Goal: Navigation & Orientation: Find specific page/section

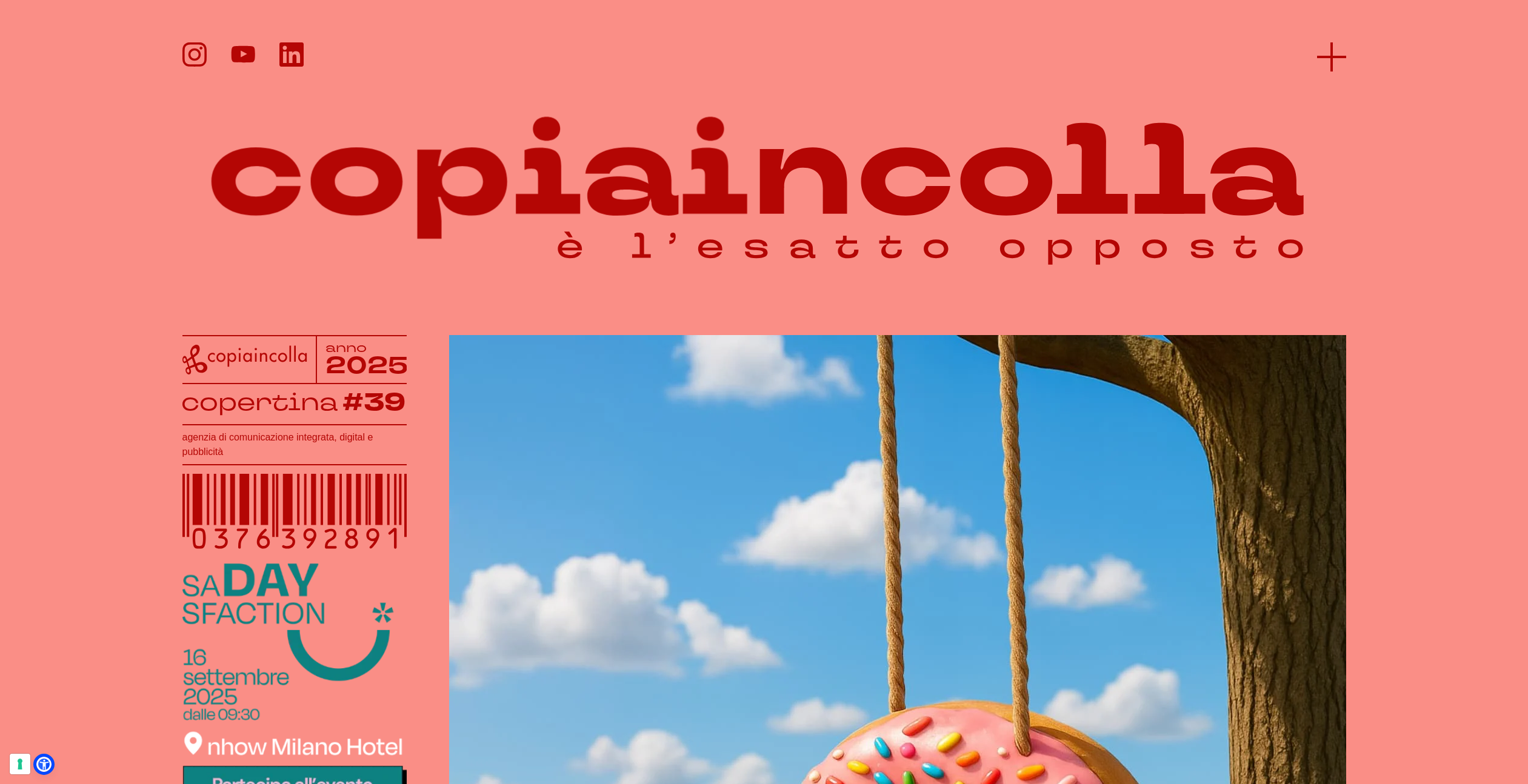
click at [1340, 47] on icon at bounding box center [1331, 57] width 29 height 29
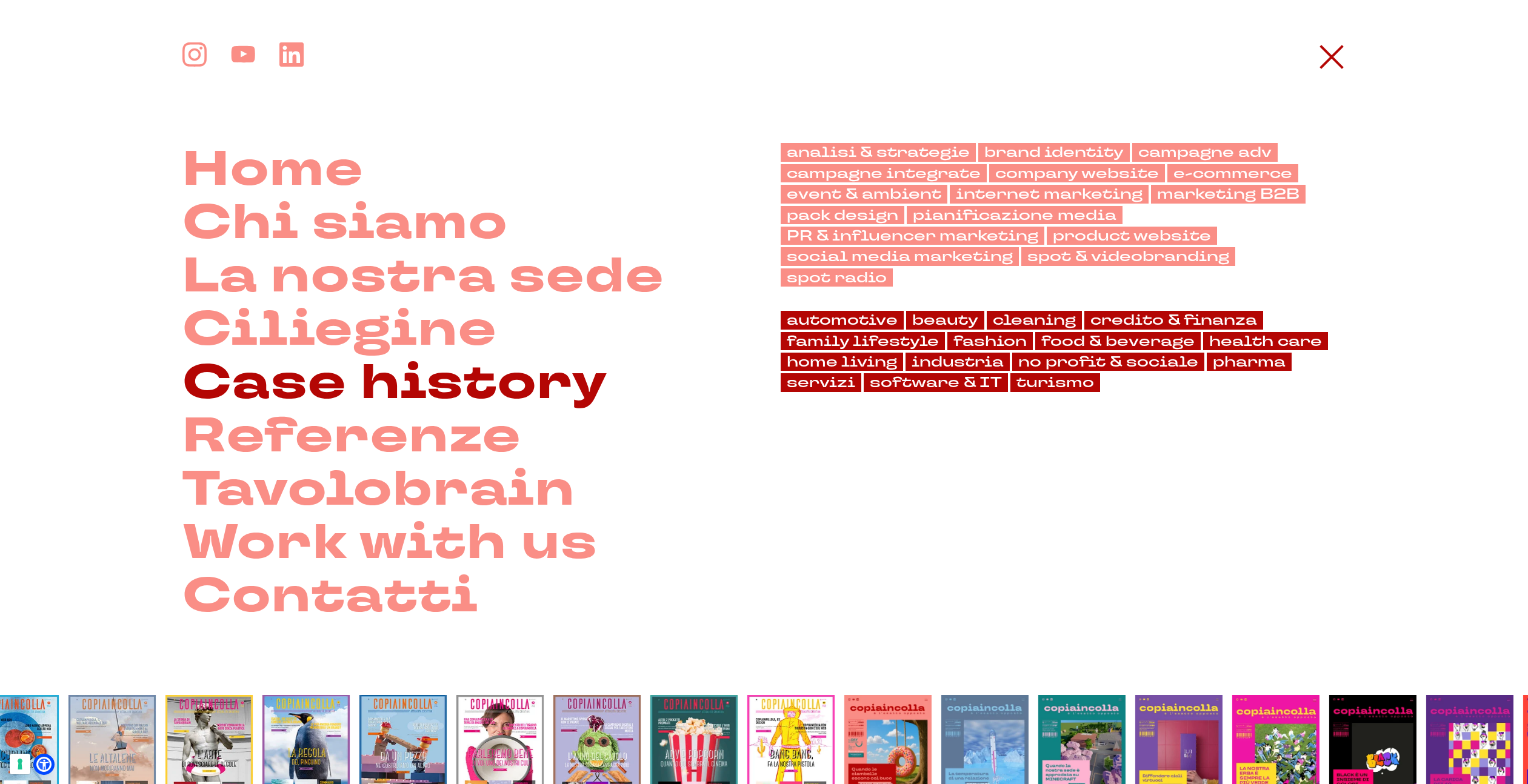
click at [320, 380] on link "Case history" at bounding box center [395, 383] width 425 height 53
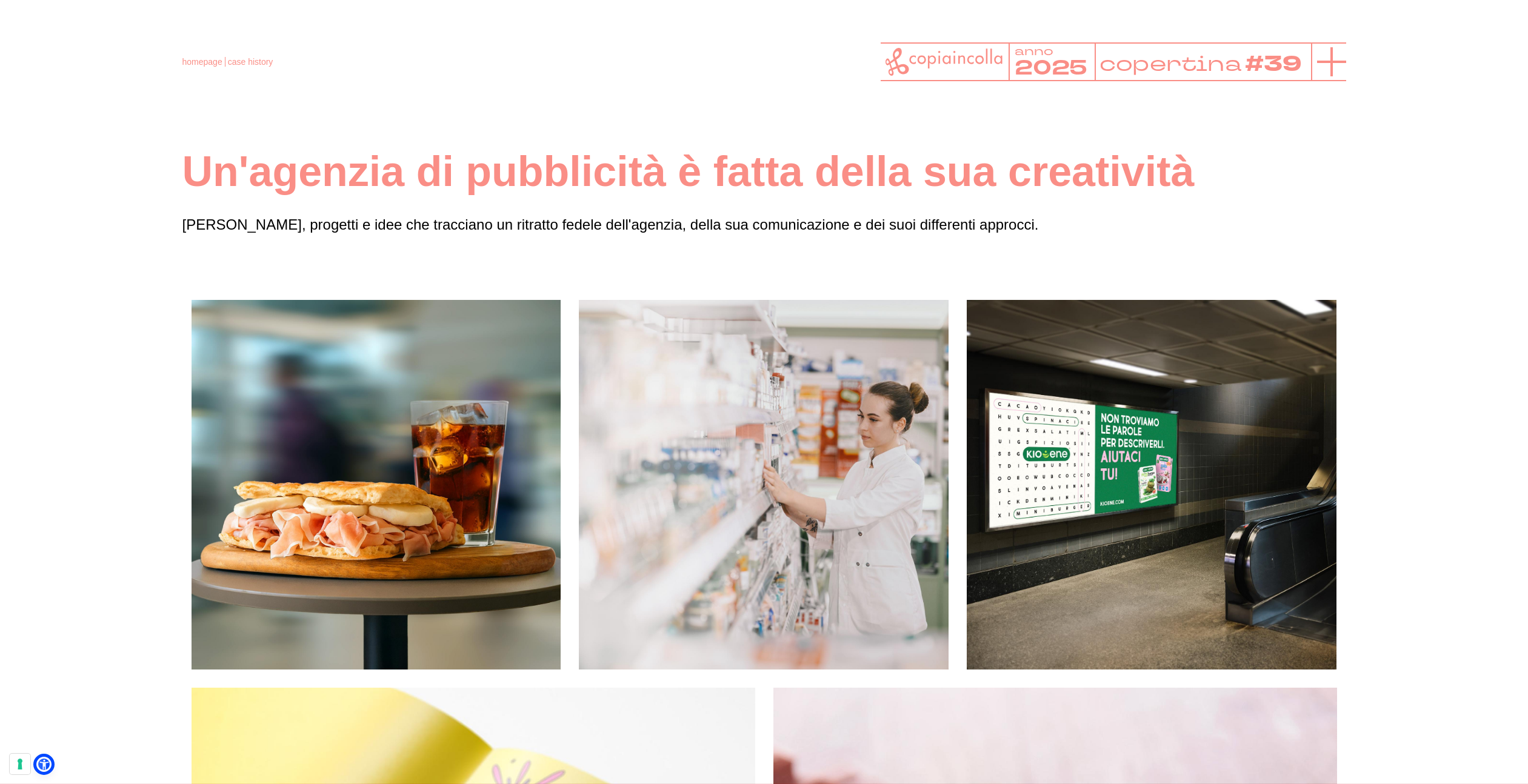
click at [1322, 67] on icon at bounding box center [1331, 61] width 29 height 29
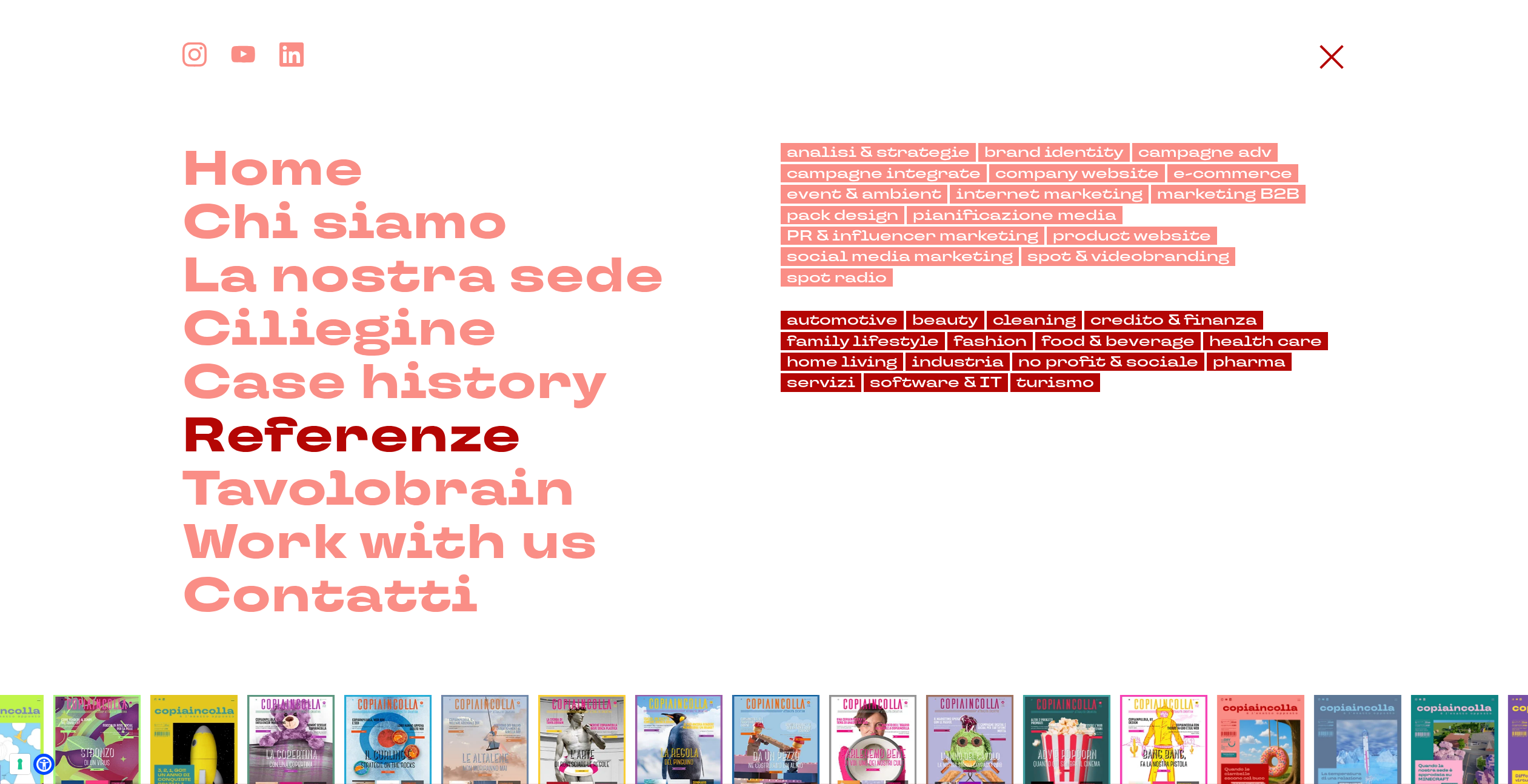
click at [318, 457] on link "Referenze" at bounding box center [351, 436] width 338 height 53
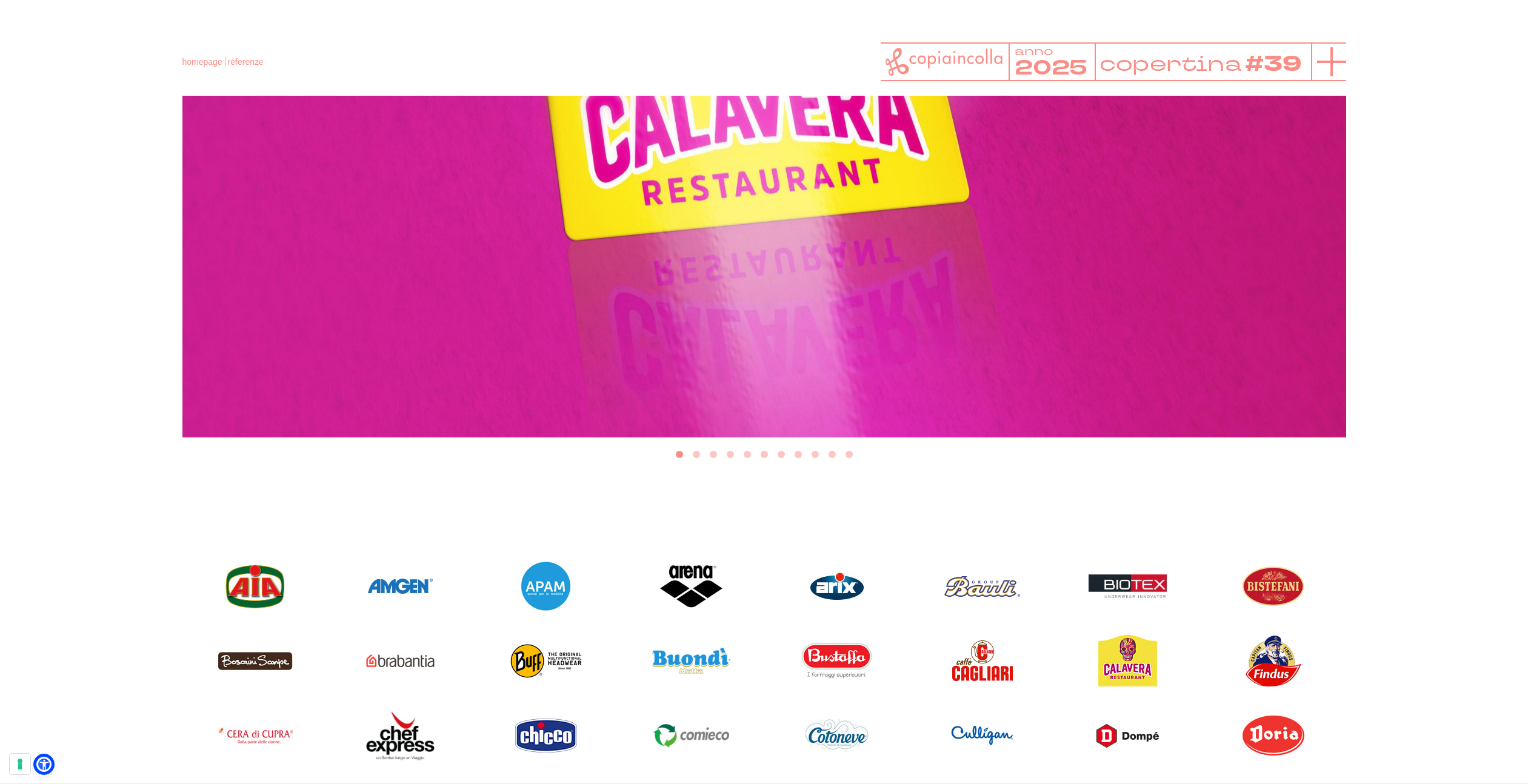
scroll to position [616, 0]
click at [1322, 59] on icon at bounding box center [1331, 61] width 29 height 29
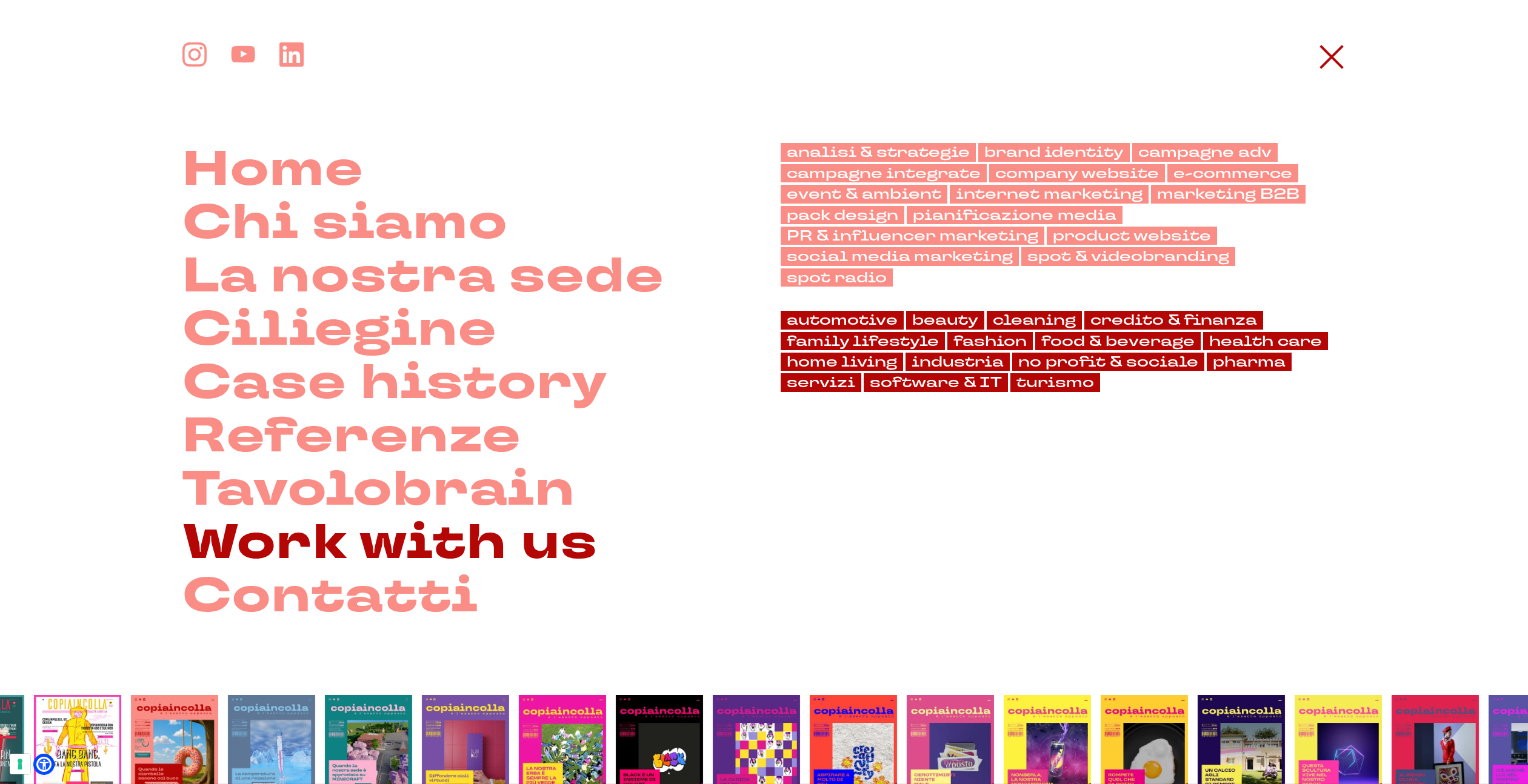
click at [404, 548] on link "Work with us" at bounding box center [390, 543] width 415 height 53
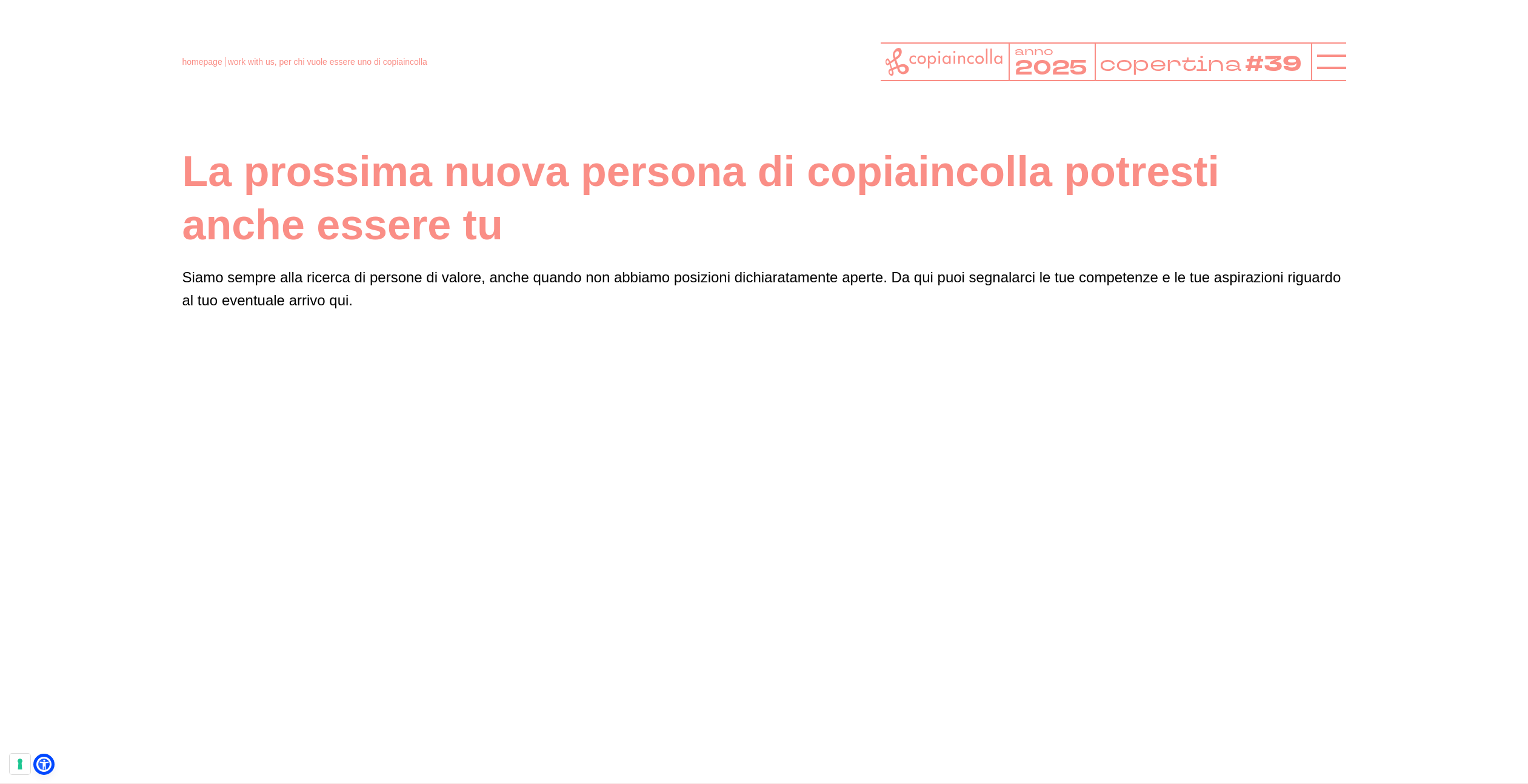
click at [1347, 61] on header "homepage work with us, per chi vuole essere uno di copiaincolla anno 2025 coper…" at bounding box center [764, 48] width 1528 height 96
click at [1330, 62] on line at bounding box center [1331, 62] width 29 height 0
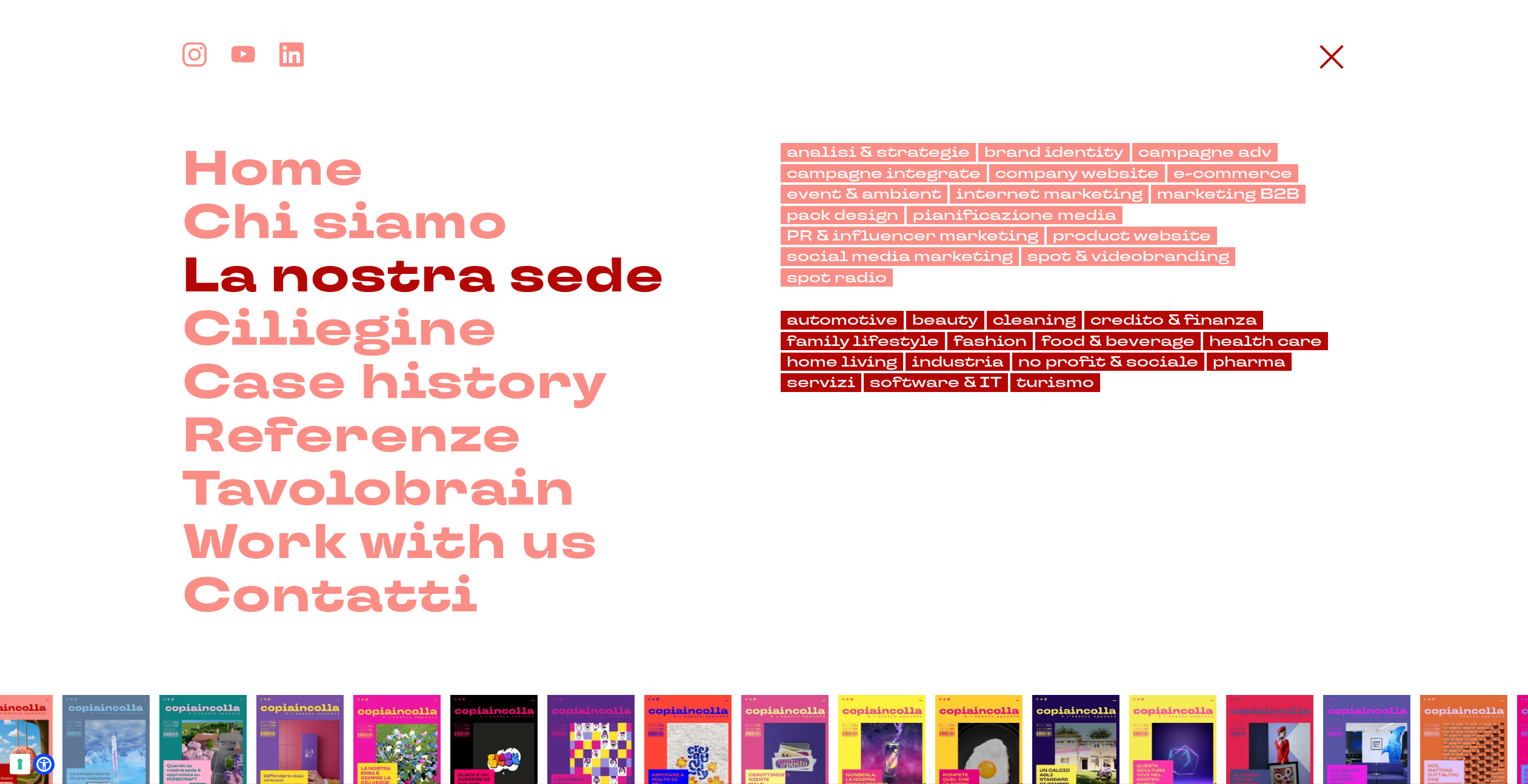
click at [250, 281] on link "La nostra sede" at bounding box center [423, 276] width 482 height 53
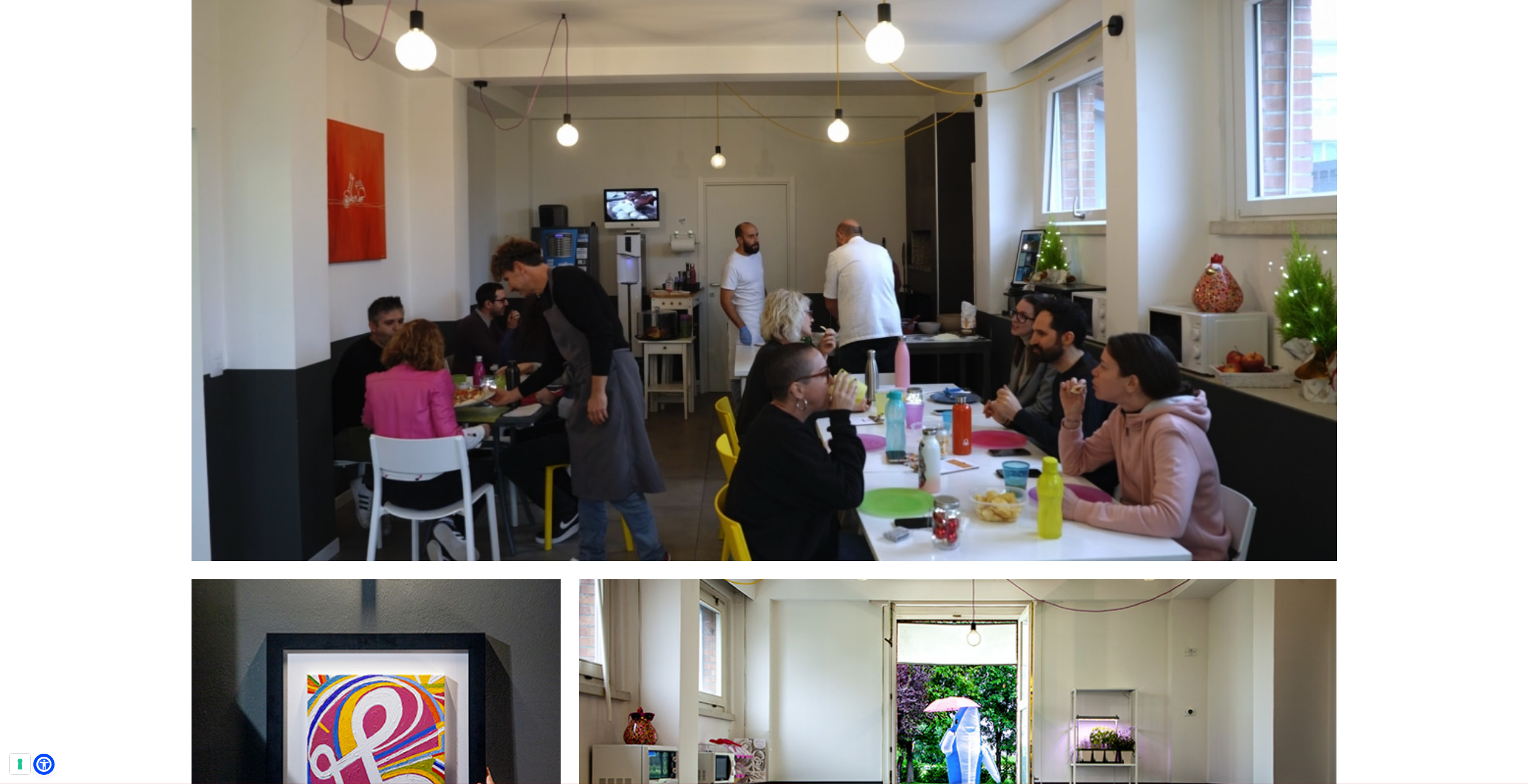
scroll to position [2730, 0]
